Goal: Task Accomplishment & Management: Complete application form

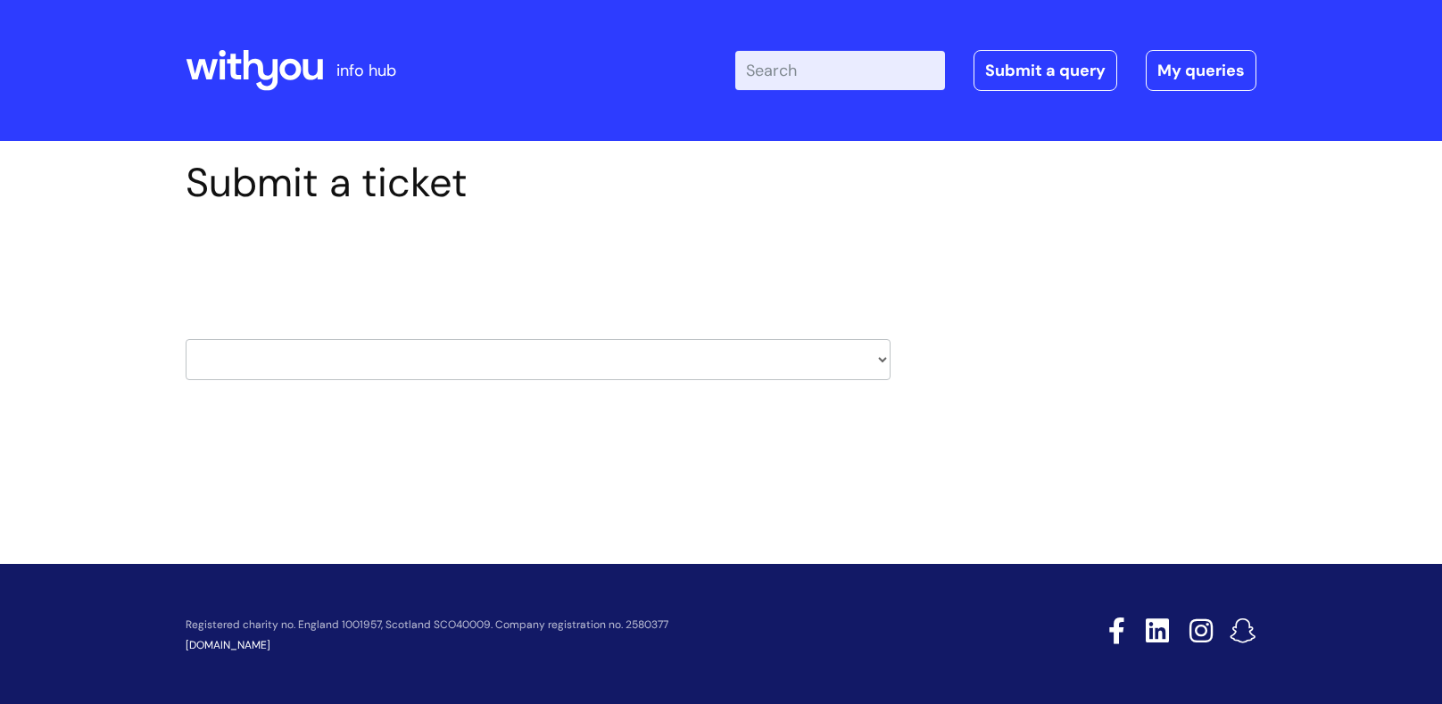
click at [865, 364] on select "HR / People IT and Support Clinical Drug Alerts Finance Accounts Data Support T…" at bounding box center [538, 359] width 705 height 41
select select "learning_and_development"
click at [186, 339] on select "HR / People IT and Support Clinical Drug Alerts Finance Accounts Data Support T…" at bounding box center [538, 359] width 705 height 41
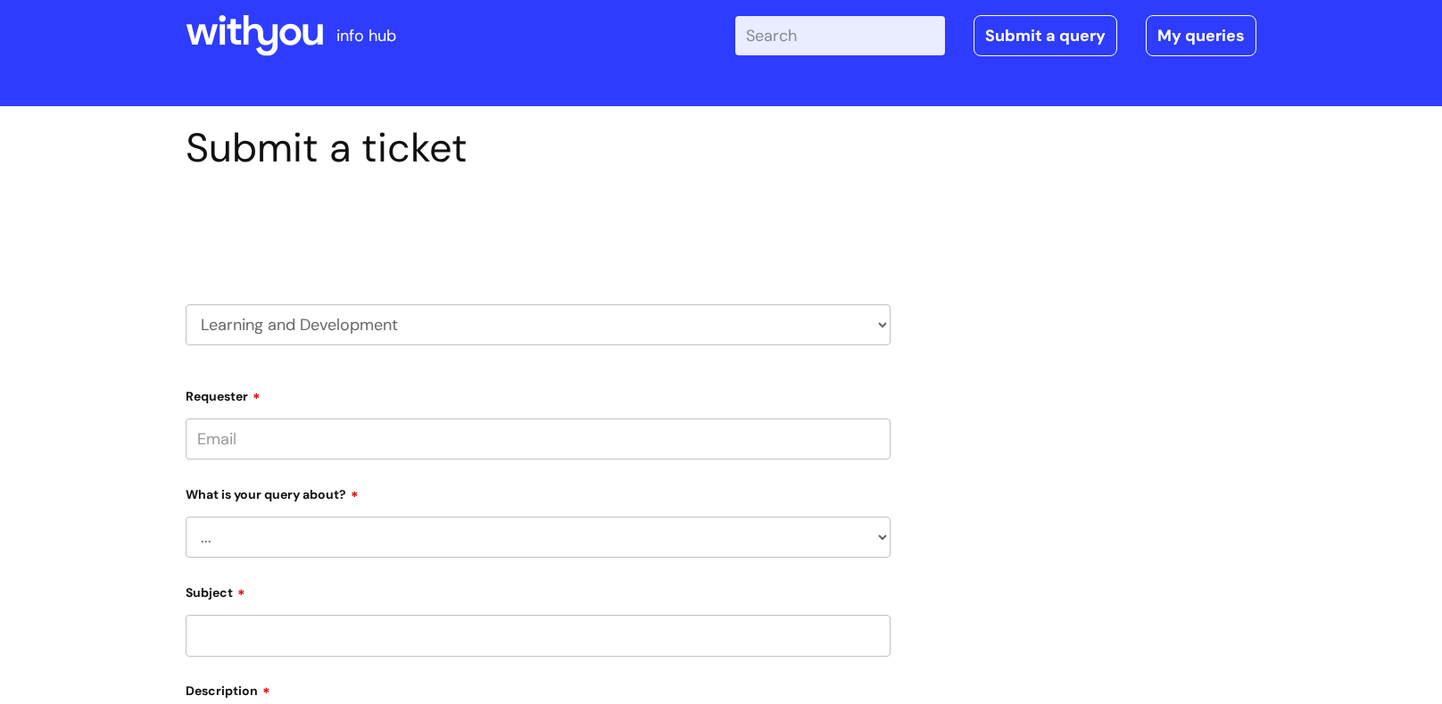
scroll to position [39, 0]
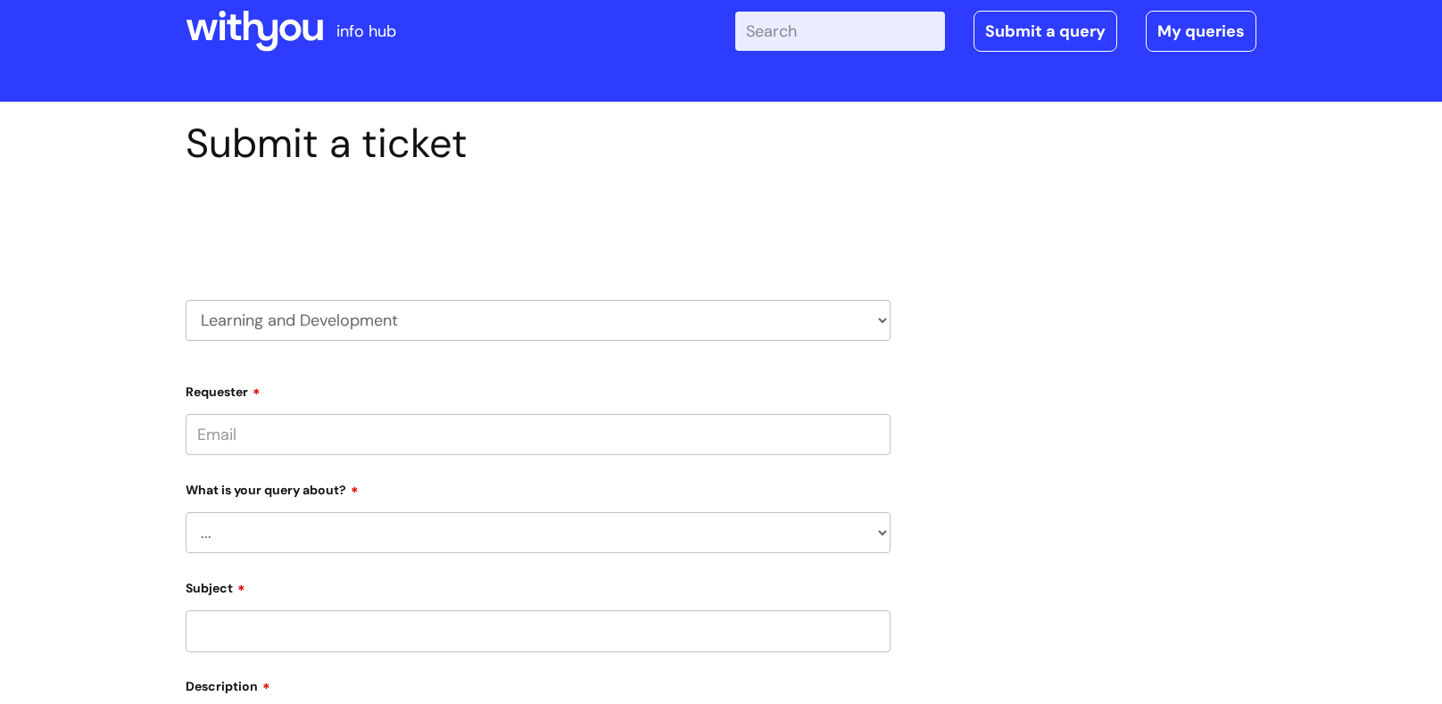
click at [281, 436] on input "Requester" at bounding box center [538, 434] width 705 height 41
type input "hannah.elsabagh@wearewithyou.org.uk"
click at [213, 549] on select "... Question about a training course or session booking Ask about apprenticeshi…" at bounding box center [538, 532] width 705 height 41
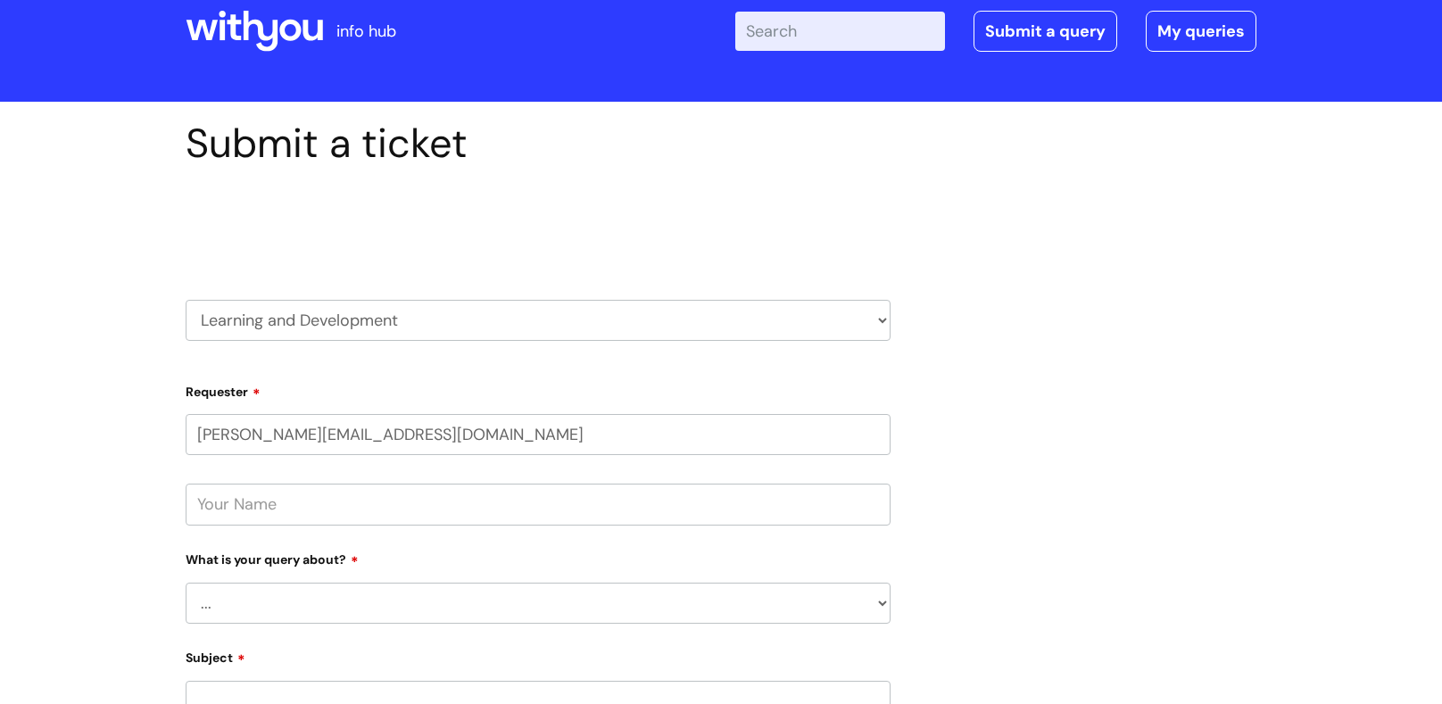
select select "Question about mandatory or required training"
click at [186, 583] on select "... Question about a training course or session booking Ask about apprenticeshi…" at bounding box center [538, 603] width 705 height 41
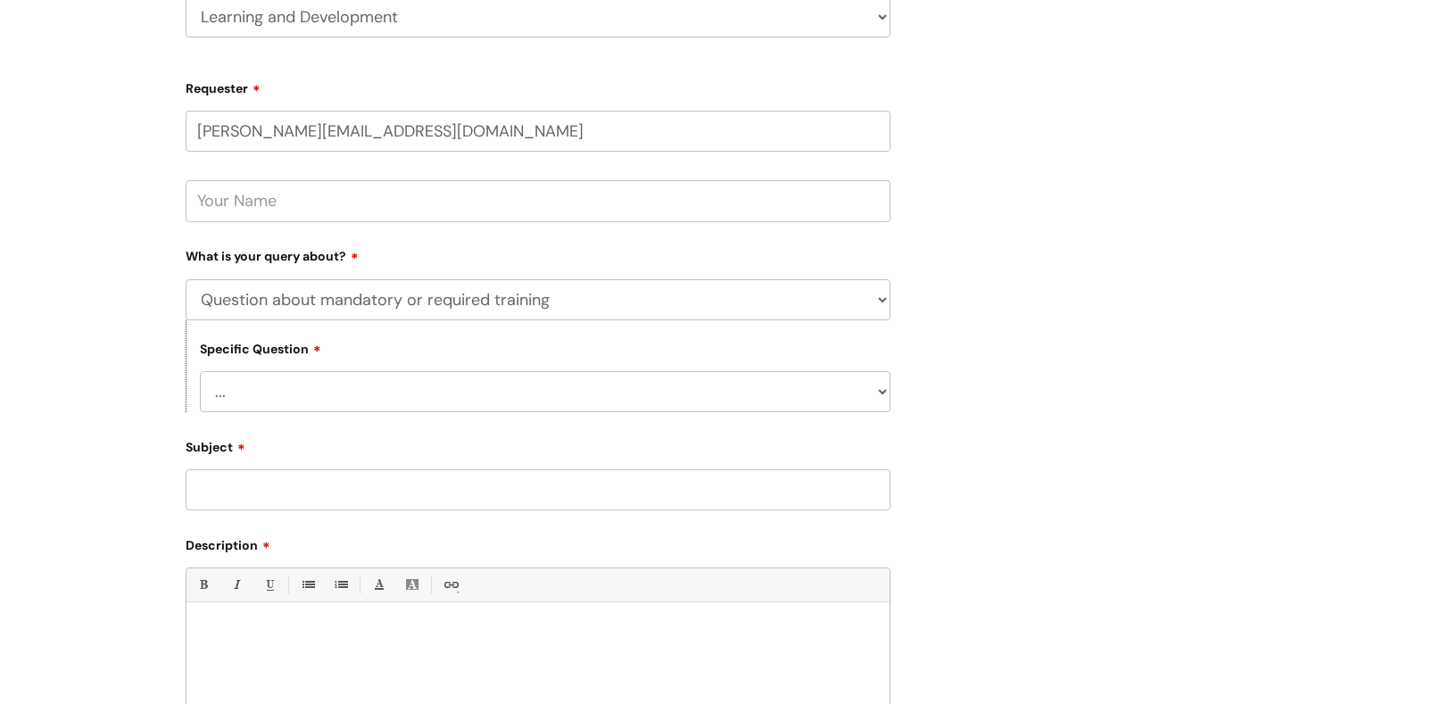
scroll to position [369, 0]
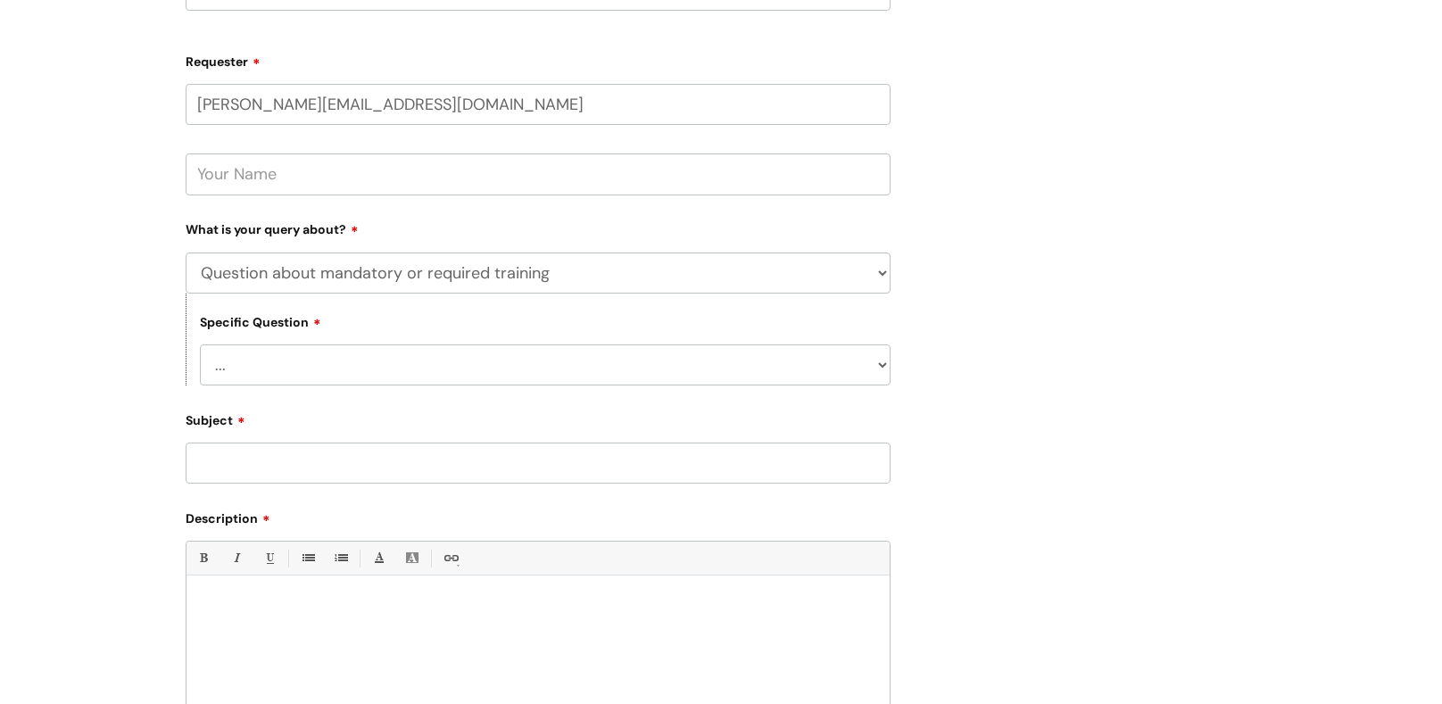
click at [508, 380] on select "... Induction requirements Compliance deadlines Refresher schedule Mandatory tr…" at bounding box center [545, 364] width 690 height 41
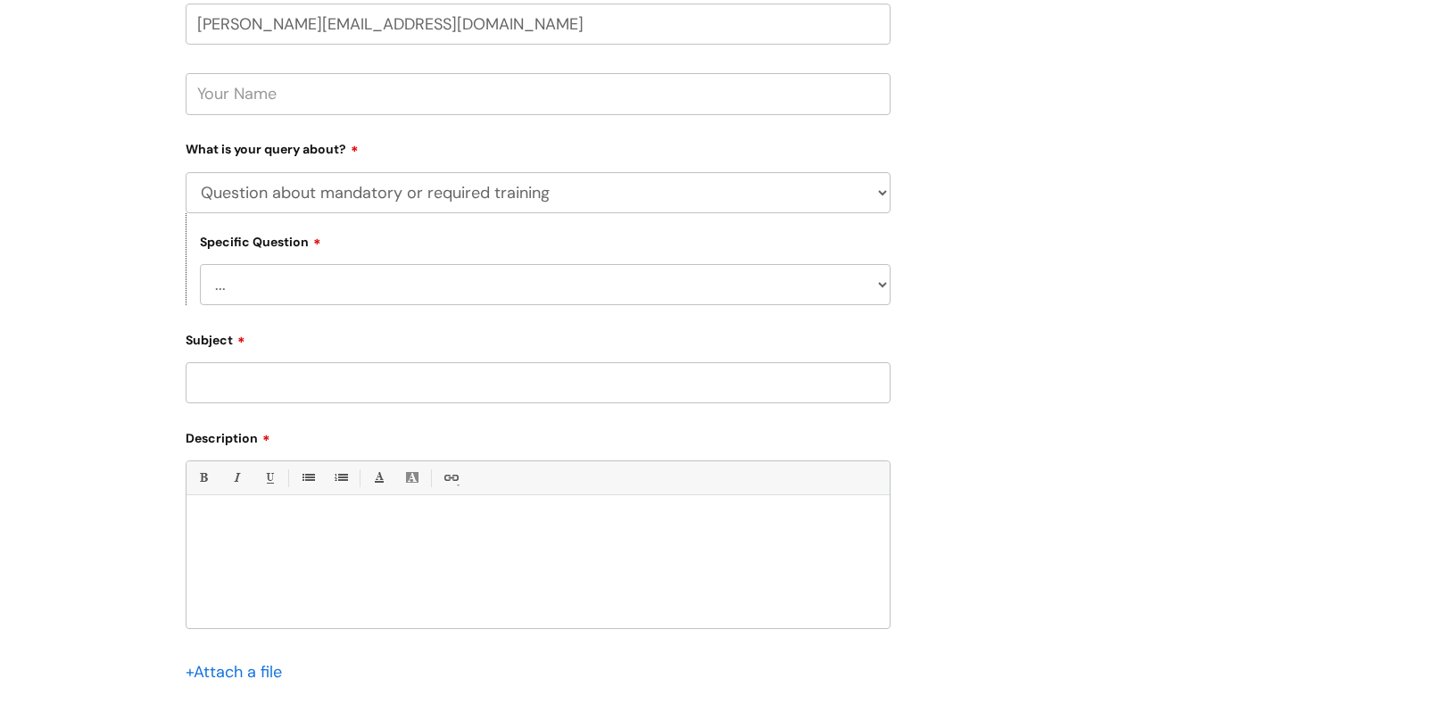
scroll to position [483, 0]
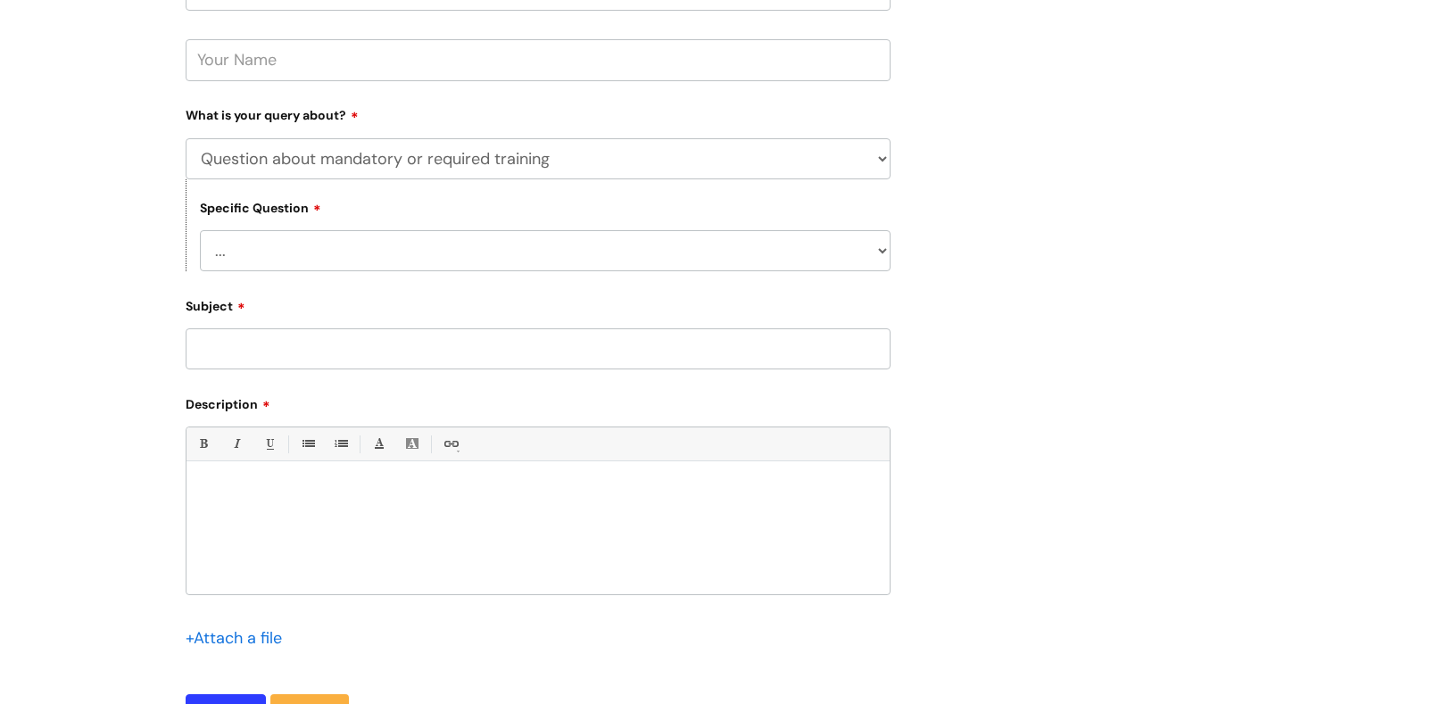
click at [501, 366] on input "Subject" at bounding box center [538, 348] width 705 height 41
type input "o"
type input "Oliver McGowan Training"
click at [285, 486] on div at bounding box center [537, 532] width 703 height 123
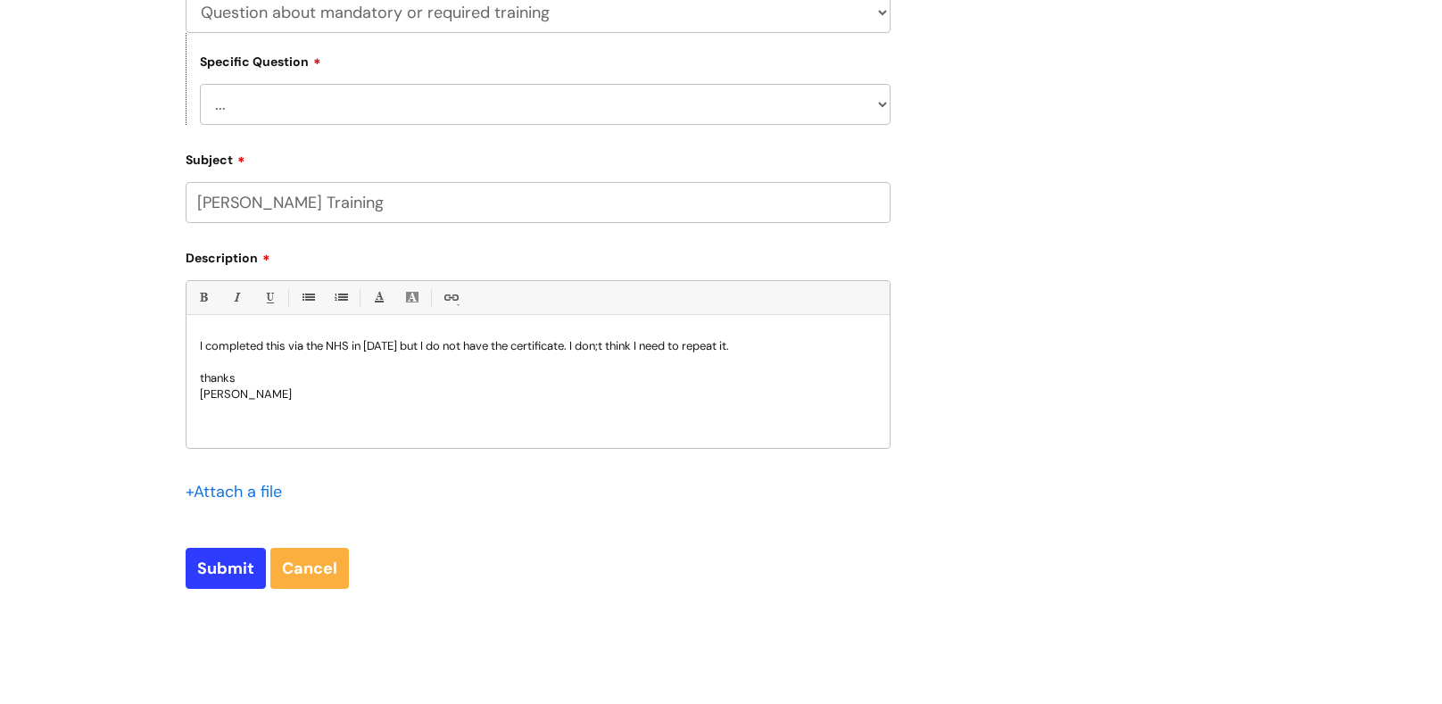
scroll to position [645, 0]
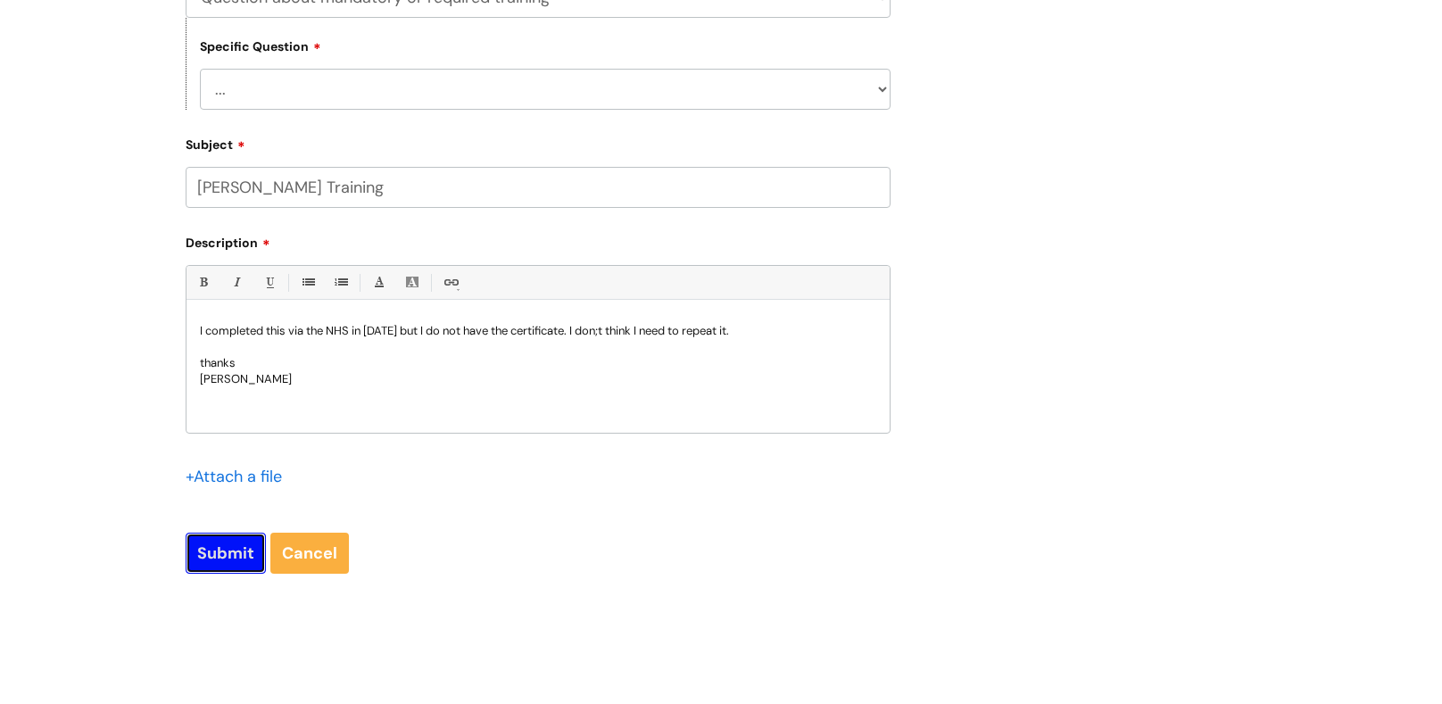
click at [209, 558] on input "Submit" at bounding box center [226, 553] width 80 height 41
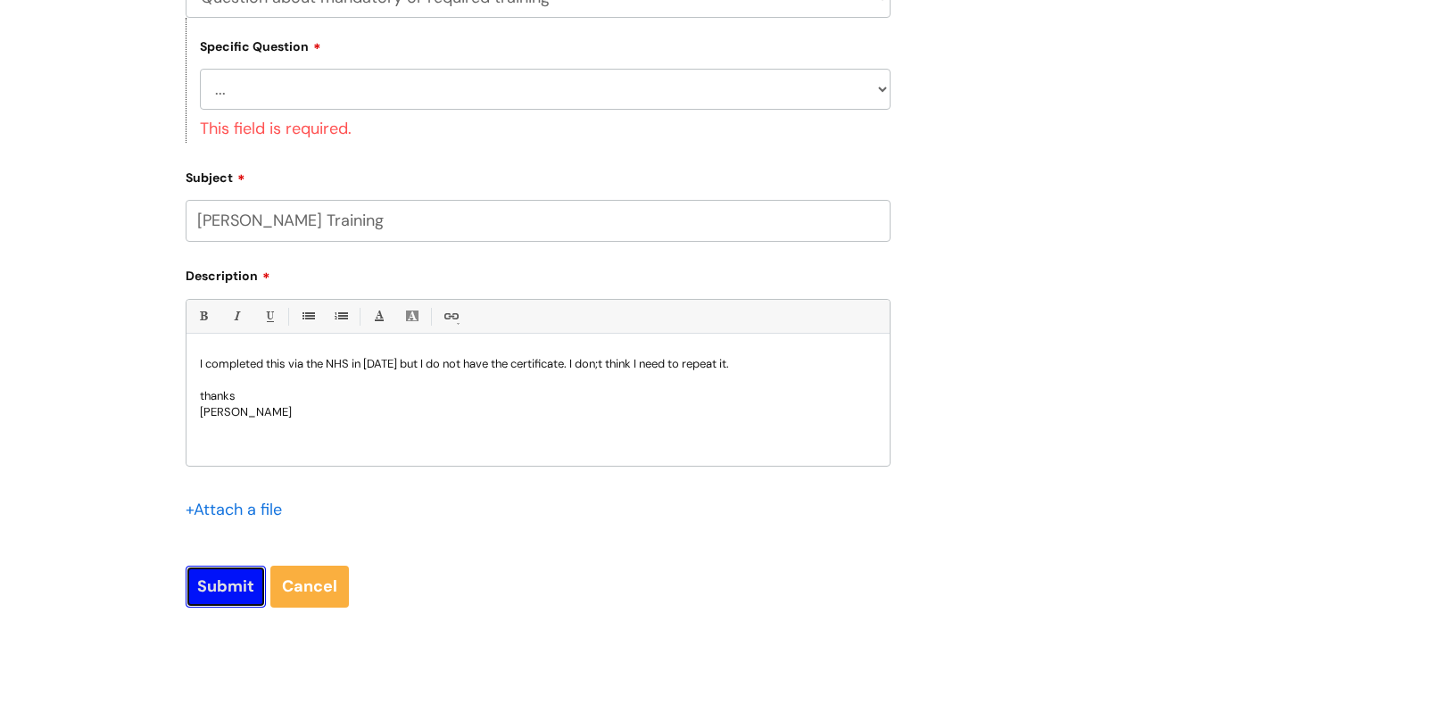
click at [212, 577] on input "Submit" at bounding box center [226, 586] width 80 height 41
click at [247, 90] on select "... Induction requirements Compliance deadlines Refresher schedule Mandatory tr…" at bounding box center [545, 89] width 690 height 41
select select "Mandatory training content query"
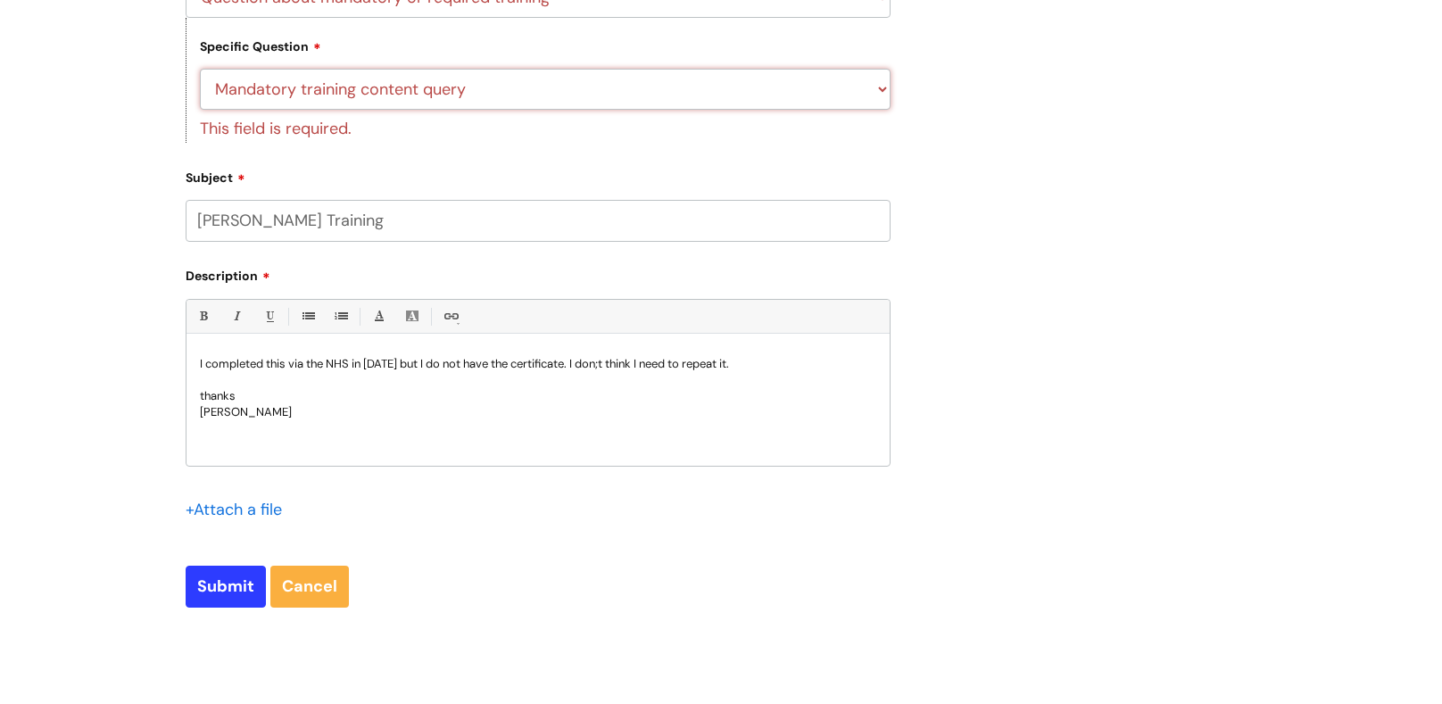
click at [200, 70] on select "... Induction requirements Compliance deadlines Refresher schedule Mandatory tr…" at bounding box center [545, 89] width 690 height 41
click at [223, 603] on div "Submit a ticket Select issue type HR / People IT and Support Clinical Drug Aler…" at bounding box center [537, 75] width 731 height 1122
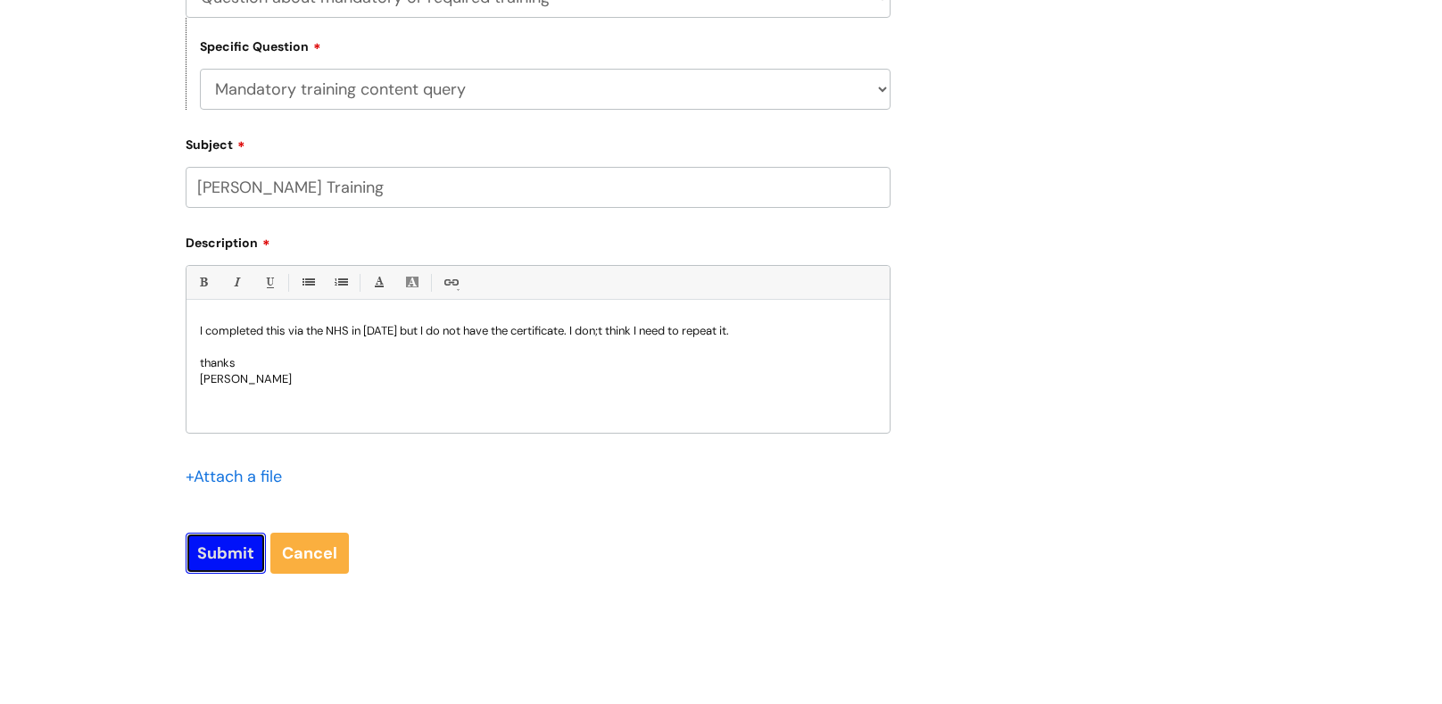
click at [229, 555] on input "Submit" at bounding box center [226, 553] width 80 height 41
type input "Please Wait..."
